Goal: Task Accomplishment & Management: Manage account settings

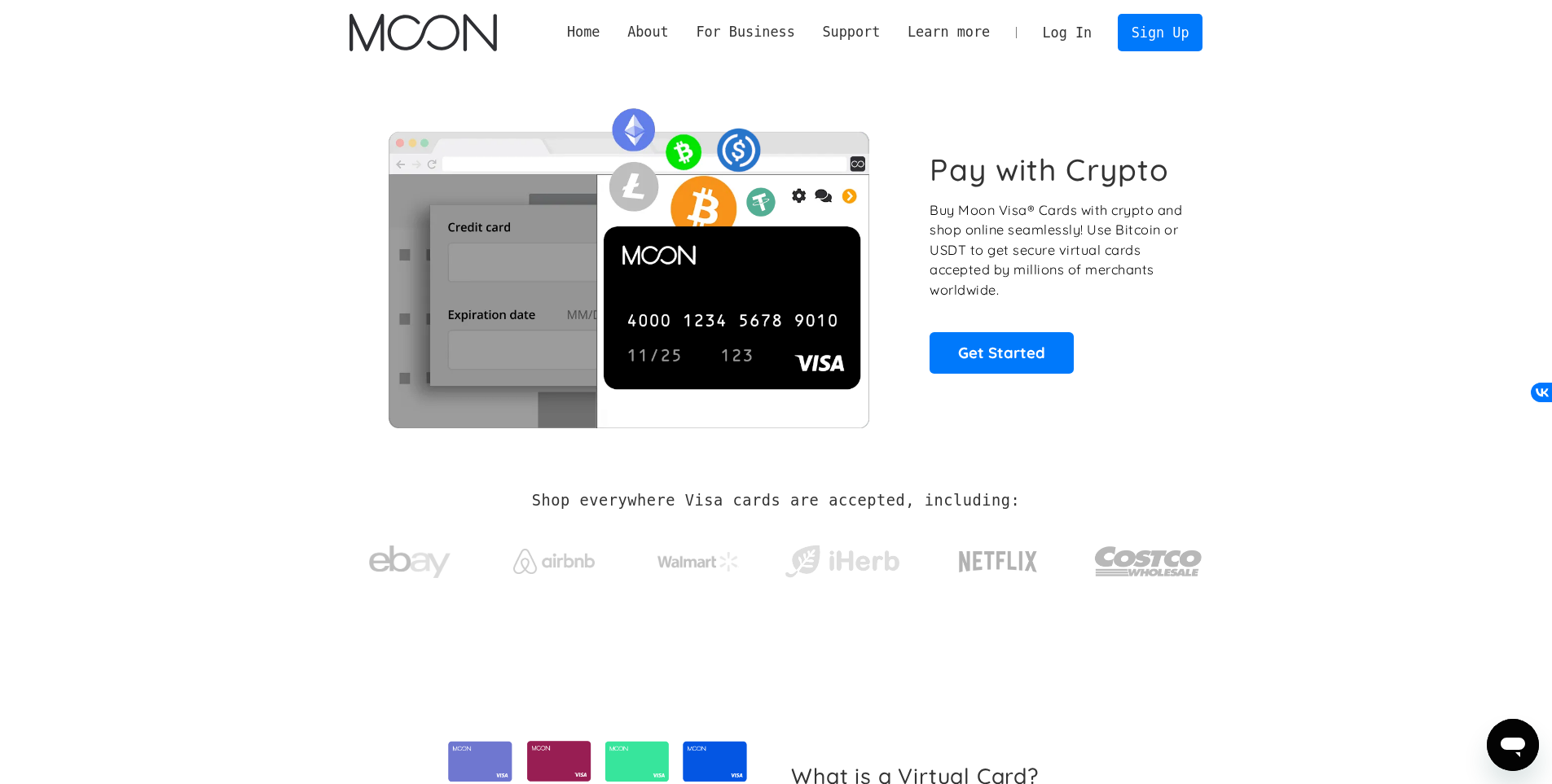
click at [1076, 35] on link "Log In" at bounding box center [1067, 32] width 77 height 36
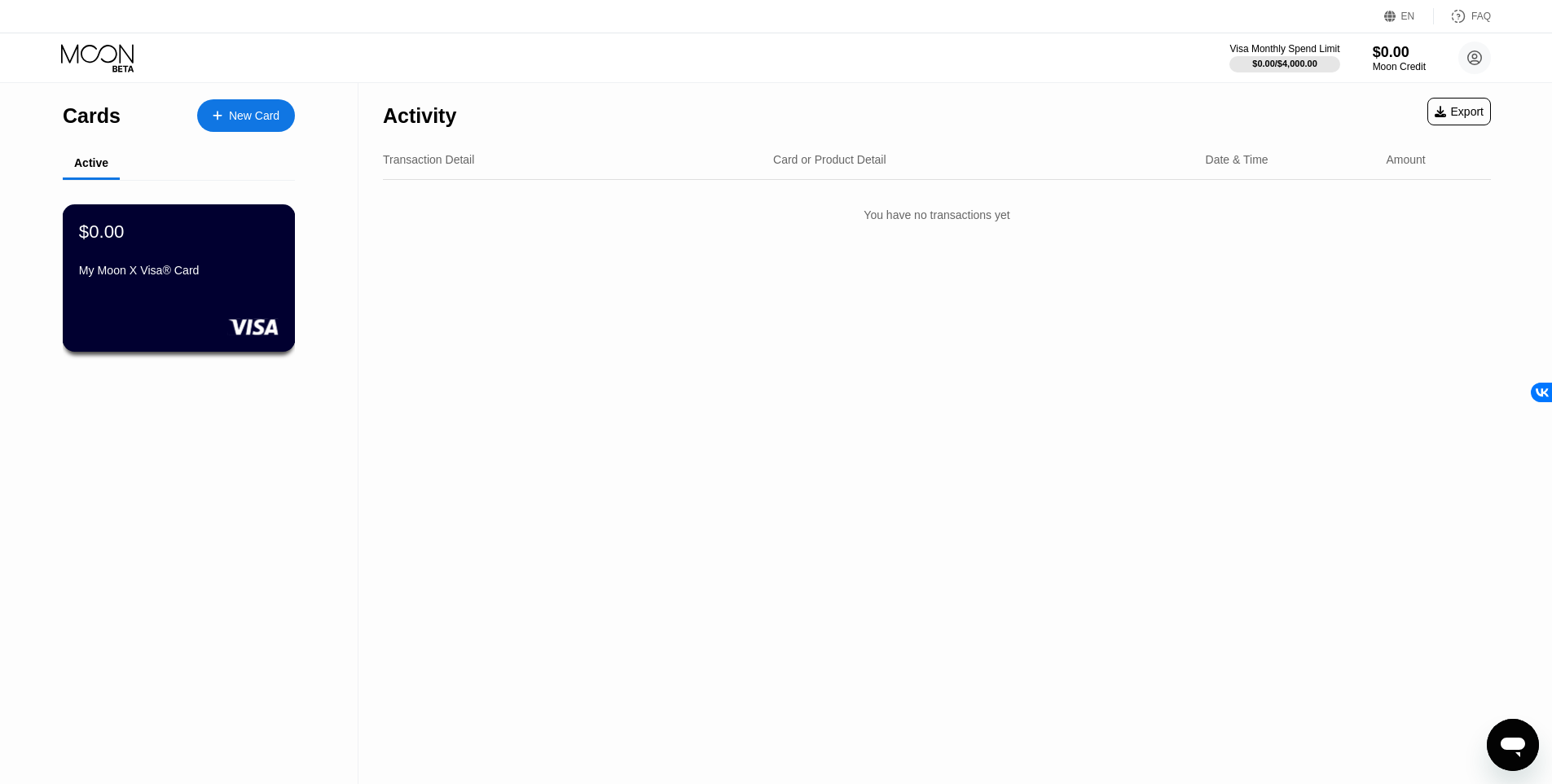
click at [230, 274] on div "My Moon X Visa® Card" at bounding box center [178, 270] width 200 height 13
